Goal: Information Seeking & Learning: Learn about a topic

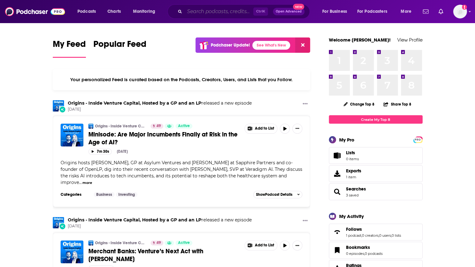
click at [224, 15] on input "Search podcasts, credits, & more..." at bounding box center [219, 12] width 69 height 10
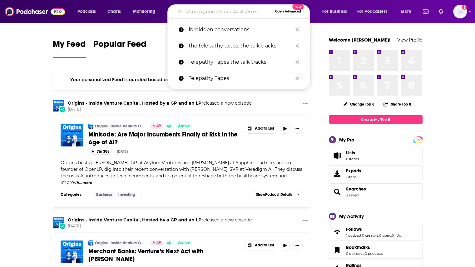
paste input "[PERSON_NAME]"
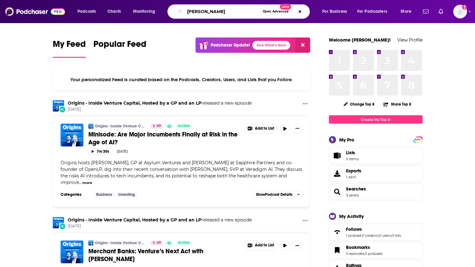
type input "[PERSON_NAME]"
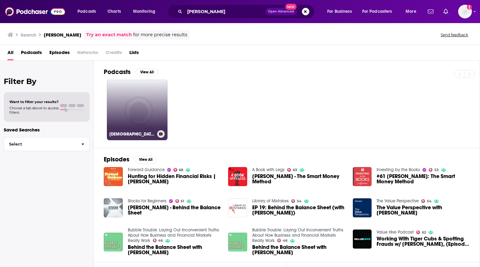
click at [149, 111] on link "[DEMOGRAPHIC_DATA]'s Podcast" at bounding box center [137, 110] width 61 height 61
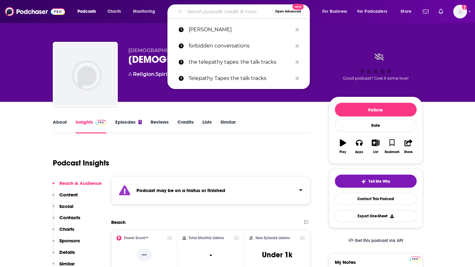
click at [221, 12] on input "Search podcasts, credits, & more..." at bounding box center [229, 12] width 88 height 10
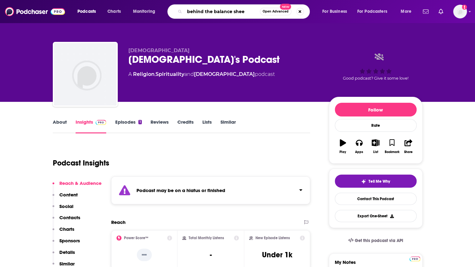
type input "behind the balance sheet"
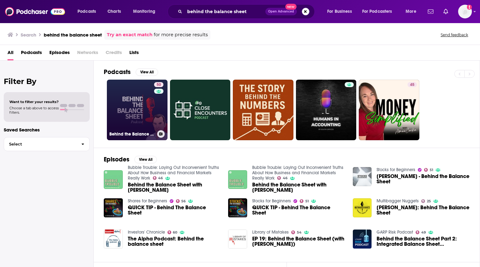
click at [147, 123] on link "50 Behind the Balance Sheet" at bounding box center [137, 110] width 61 height 61
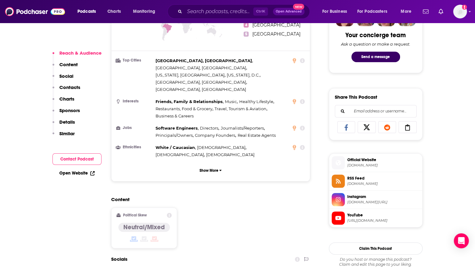
scroll to position [420, 0]
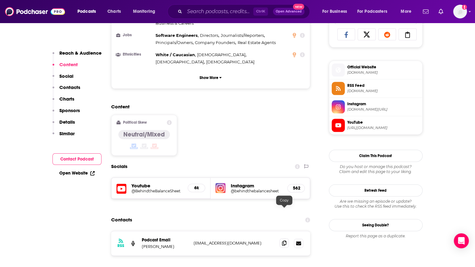
click at [284, 241] on icon at bounding box center [284, 243] width 4 height 5
click at [212, 15] on input "Search podcasts, credits, & more..." at bounding box center [219, 12] width 69 height 10
paste input "Connecting the dots in [GEOGRAPHIC_DATA]"
type input "Connecting the dots in [GEOGRAPHIC_DATA]"
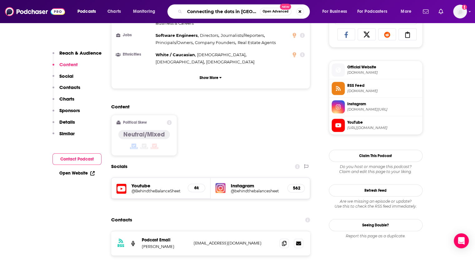
scroll to position [0, 0]
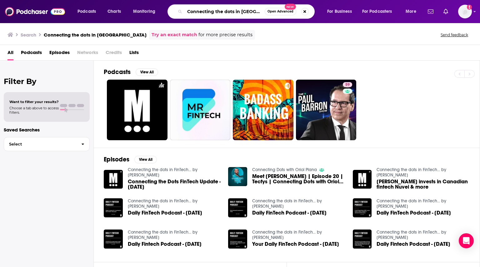
click at [212, 13] on input "Connecting the dots in [GEOGRAPHIC_DATA]" at bounding box center [225, 12] width 80 height 10
paste input "Fast Forward"
type input "Fast Forward"
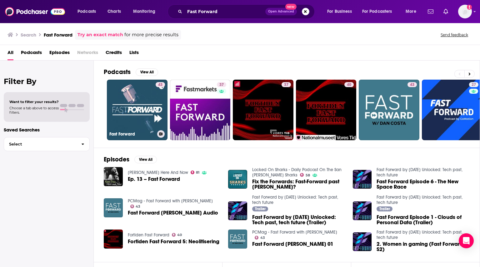
click at [133, 98] on link "43 Fast Forward" at bounding box center [137, 110] width 61 height 61
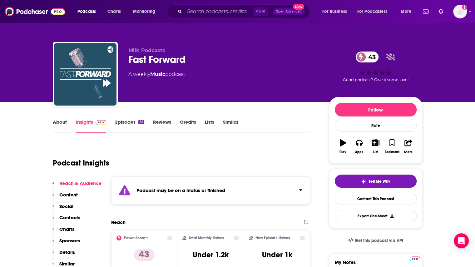
scroll to position [0, 0]
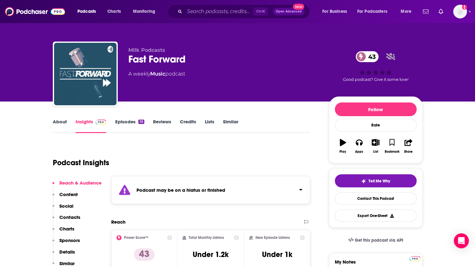
click at [129, 130] on link "Episodes 55" at bounding box center [129, 126] width 29 height 14
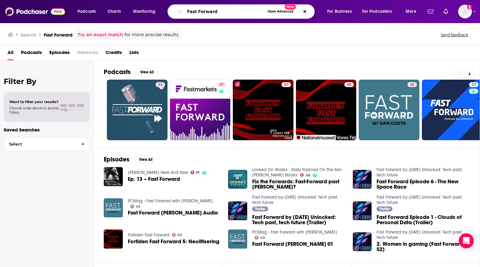
click at [238, 14] on input "Fast Forward" at bounding box center [225, 12] width 80 height 10
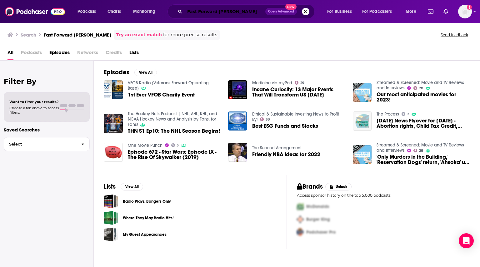
click at [215, 13] on input "Fast Forward [PERSON_NAME]" at bounding box center [225, 12] width 81 height 10
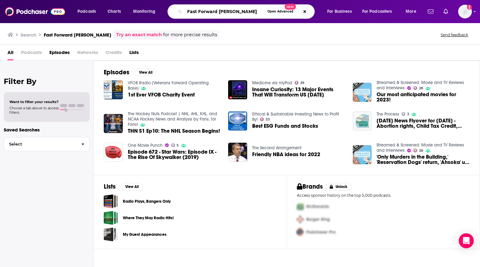
click at [215, 13] on input "Fast Forward [PERSON_NAME]" at bounding box center [225, 12] width 80 height 10
paste input "intech Insid"
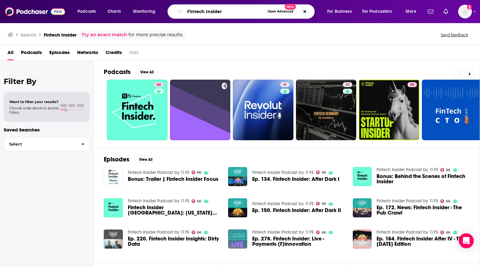
click at [215, 9] on input "Fintech Insider" at bounding box center [225, 12] width 80 height 10
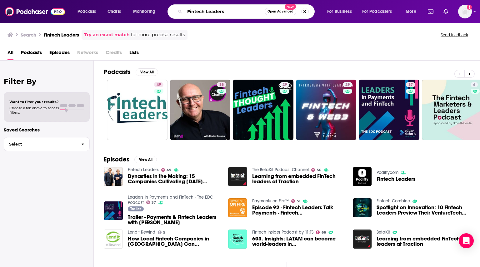
click at [216, 11] on input "Fintech Leaders" at bounding box center [225, 12] width 80 height 10
paste input "One on One"
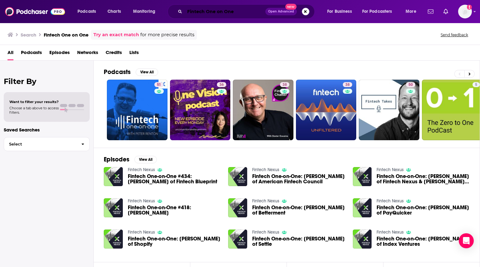
click at [224, 11] on input "Fintech One on One" at bounding box center [225, 12] width 81 height 10
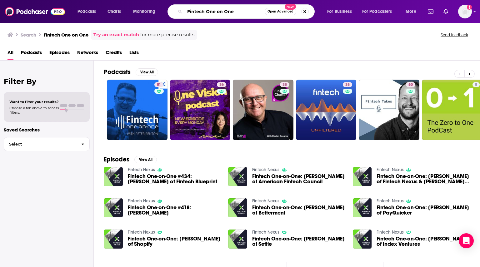
click at [224, 11] on input "Fintech One on One" at bounding box center [225, 12] width 80 height 10
paste input "Takes"
type input "Fintech Takes"
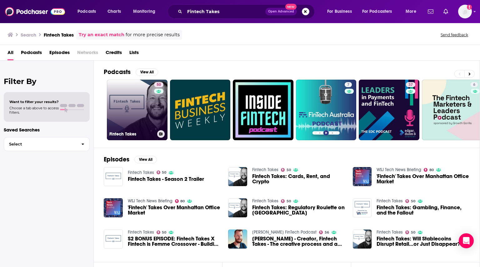
click at [152, 114] on link "50 Fintech Takes" at bounding box center [137, 110] width 61 height 61
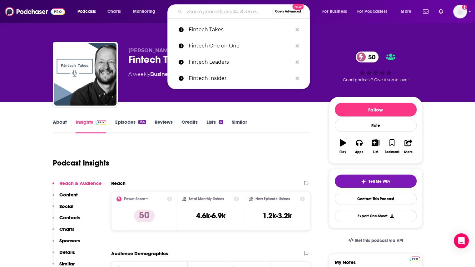
click at [211, 8] on input "Search podcasts, credits, & more..." at bounding box center [229, 12] width 88 height 10
paste input "Masters in Business"
type input "Masters in Business"
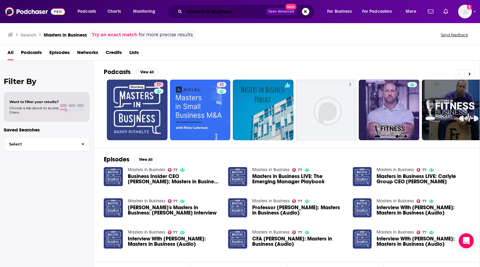
click at [208, 9] on input "Masters in Business" at bounding box center [225, 12] width 81 height 10
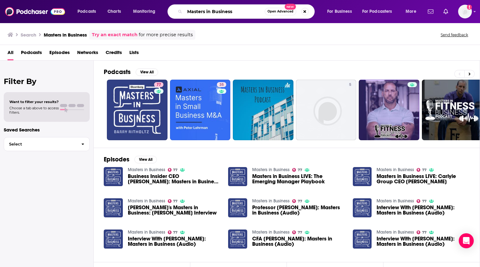
click at [208, 9] on input "Masters in Business" at bounding box center [225, 12] width 80 height 10
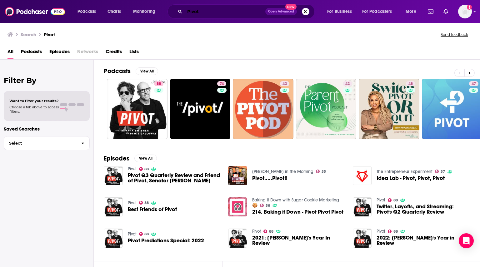
click at [213, 10] on input "Pivot" at bounding box center [225, 12] width 81 height 10
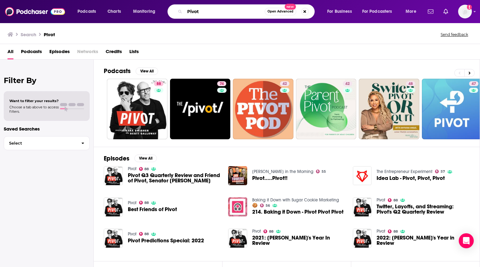
paste input "[Command Copy] AI Xerocon Media Targets [Command Copy] AI Xerocon Media Targets…"
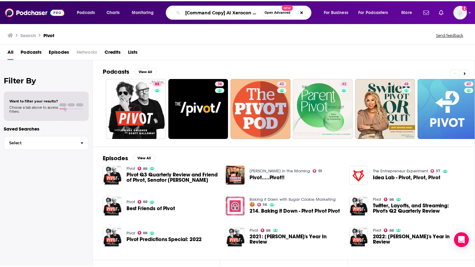
scroll to position [0, 694]
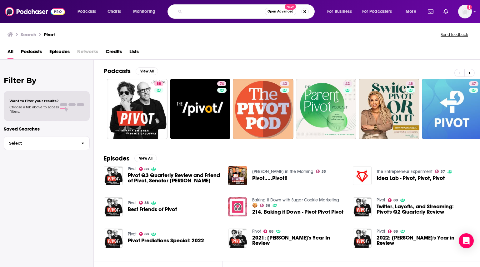
type input "[Command Copy] AI Xerocon Media Targets [Command Copy] AI Xerocon Media Targets…"
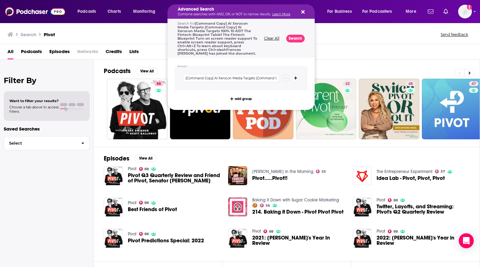
click at [202, 13] on p "Combine searches with AND, OR, or NOT to narrow results. Learn More" at bounding box center [236, 14] width 117 height 3
click at [303, 11] on icon "Search podcasts, credits, & more..." at bounding box center [302, 11] width 3 height 3
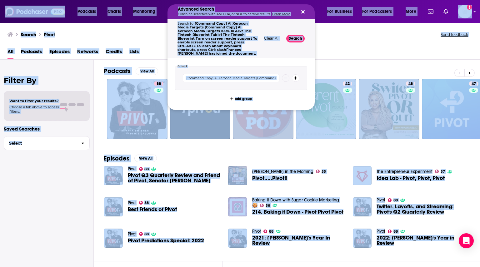
click at [235, 11] on h5 "Advanced Search" at bounding box center [236, 9] width 117 height 4
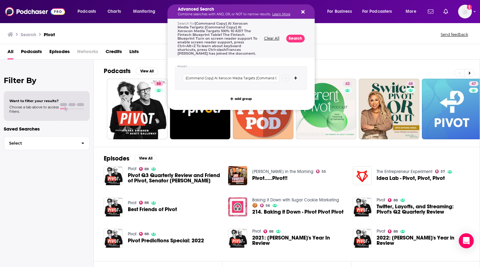
click at [300, 13] on button "Search podcasts, credits, & more..." at bounding box center [301, 11] width 5 height 5
click at [301, 10] on button "Search podcasts, credits, & more..." at bounding box center [301, 11] width 5 height 5
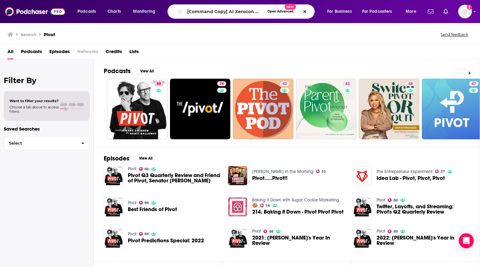
click at [306, 12] on button "Search podcasts, credits, & more..." at bounding box center [304, 11] width 7 height 7
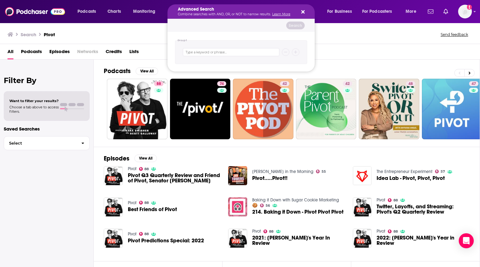
click at [302, 12] on icon "Search podcasts, credits, & more..." at bounding box center [302, 11] width 3 height 3
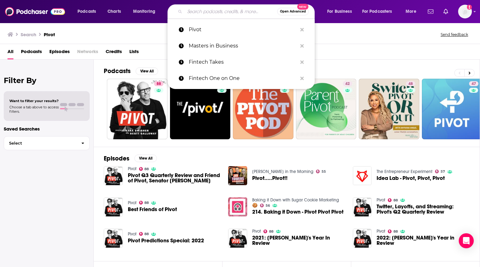
click at [238, 9] on input "Search podcasts, credits, & more..." at bounding box center [231, 12] width 92 height 10
paste input "The Fintech Blueprint"
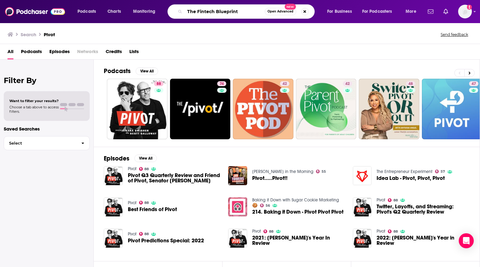
type input "The Fintech Blueprint"
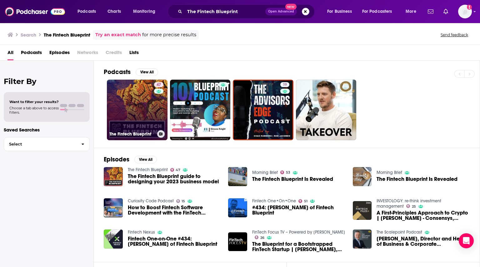
click at [137, 101] on link "47 The Fintech Blueprint" at bounding box center [137, 110] width 61 height 61
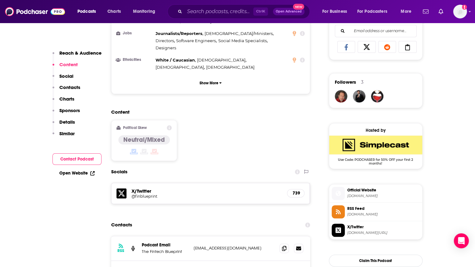
scroll to position [413, 0]
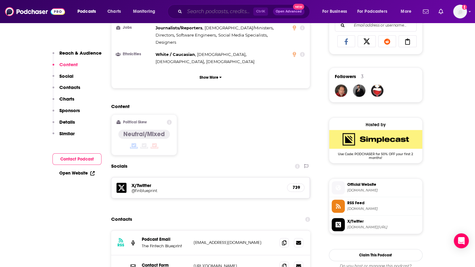
click at [209, 15] on input "Search podcasts, credits, & more..." at bounding box center [219, 12] width 69 height 10
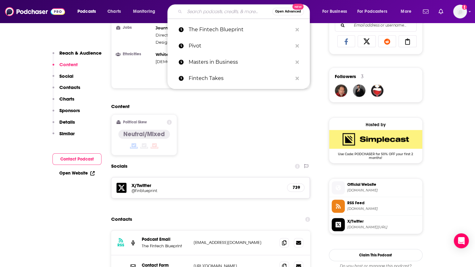
paste input "The [US_STATE] Times: Hard Fork"
type input "The [US_STATE] Times: Hard Fork"
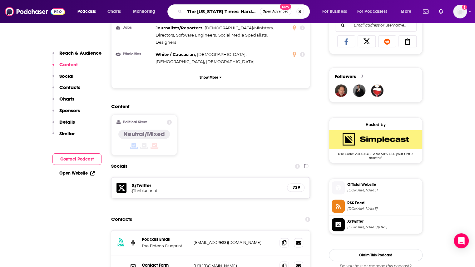
scroll to position [0, 2]
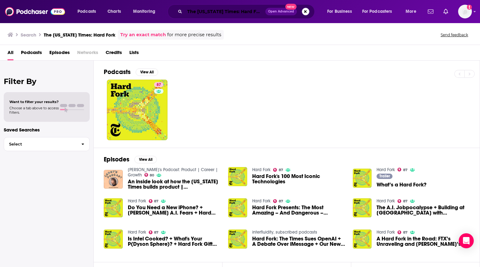
click at [209, 14] on input "The [US_STATE] Times: Hard Fork" at bounding box center [225, 12] width 81 height 10
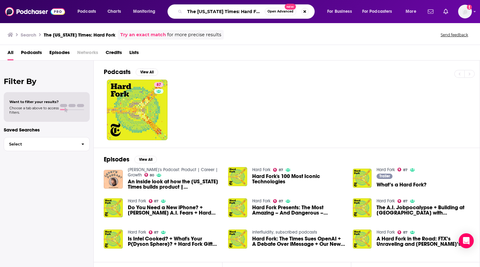
paste input "is Week in [GEOGRAPHIC_DATA]"
type input "This Week in [GEOGRAPHIC_DATA]"
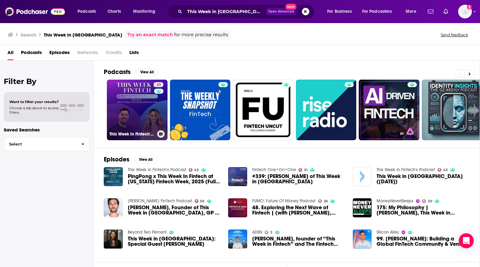
click at [148, 100] on link "43 This Week in Fintech's Podcast" at bounding box center [137, 110] width 61 height 61
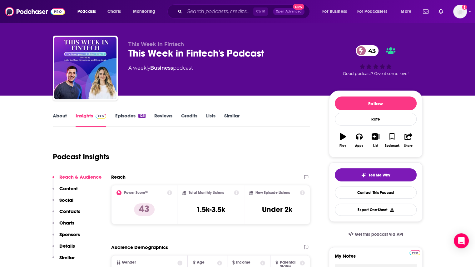
scroll to position [5, 0]
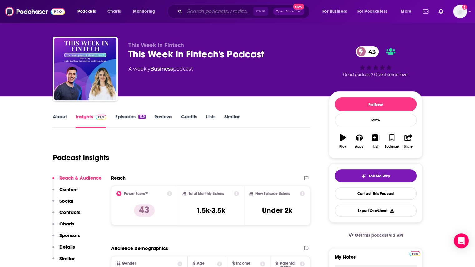
click at [207, 9] on input "Search podcasts, credits, & more..." at bounding box center [219, 12] width 69 height 10
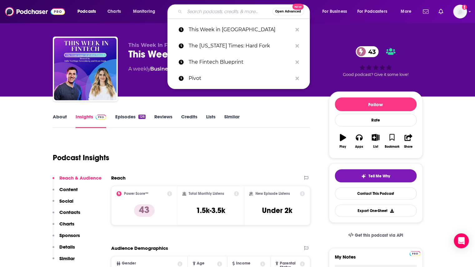
paste input "WSJ’s The Future of Everything"
type input "WSJ’s The Future of Everything"
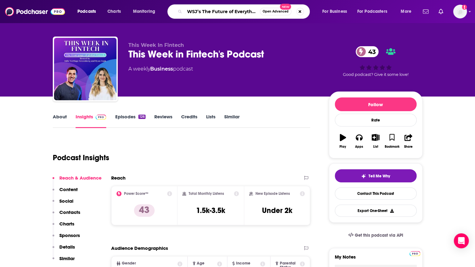
scroll to position [0, 2]
